Goal: Task Accomplishment & Management: Manage account settings

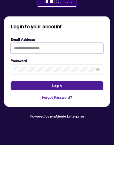
type input "**********"
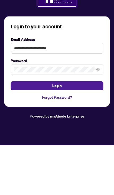
click at [57, 131] on button "Login" at bounding box center [57, 135] width 93 height 9
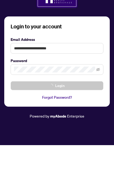
scroll to position [31, 0]
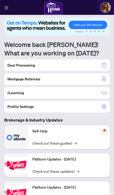
click at [13, 67] on h2 "Deal Processing" at bounding box center [21, 65] width 28 height 5
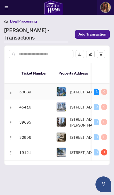
click at [9, 90] on img "button" at bounding box center [11, 92] width 4 height 4
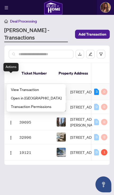
click at [15, 91] on span "View Transaction" at bounding box center [36, 90] width 51 height 6
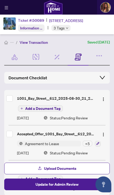
click at [18, 75] on span "Document Checklist" at bounding box center [28, 78] width 39 height 6
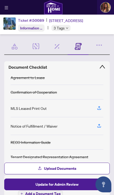
scroll to position [-5, 0]
